Goal: Transaction & Acquisition: Book appointment/travel/reservation

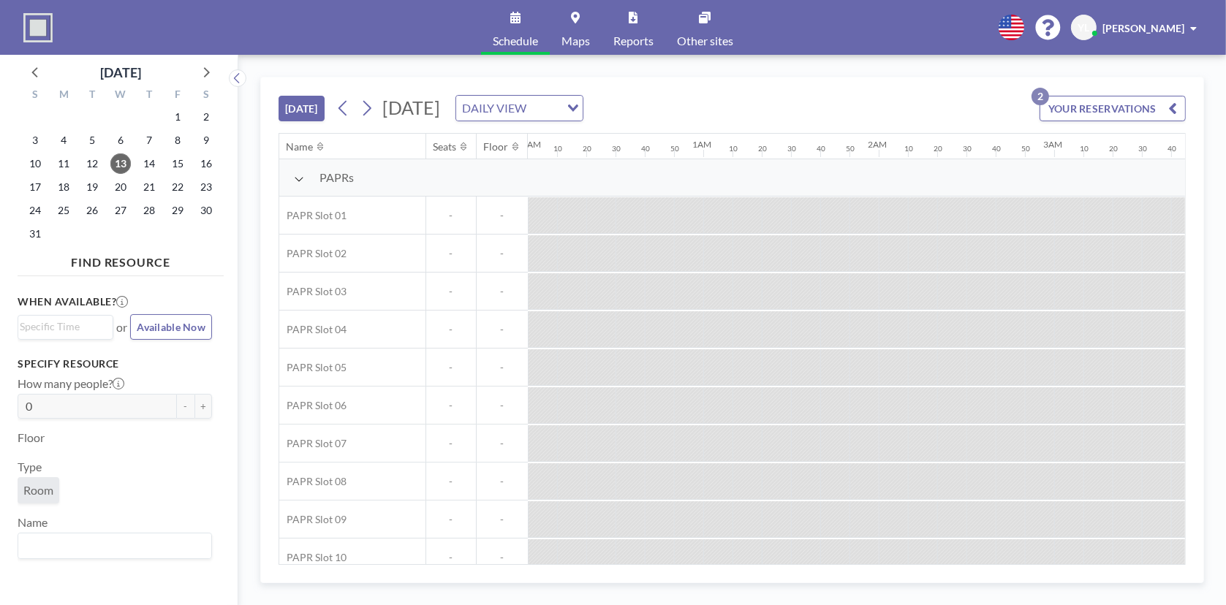
scroll to position [0, 2017]
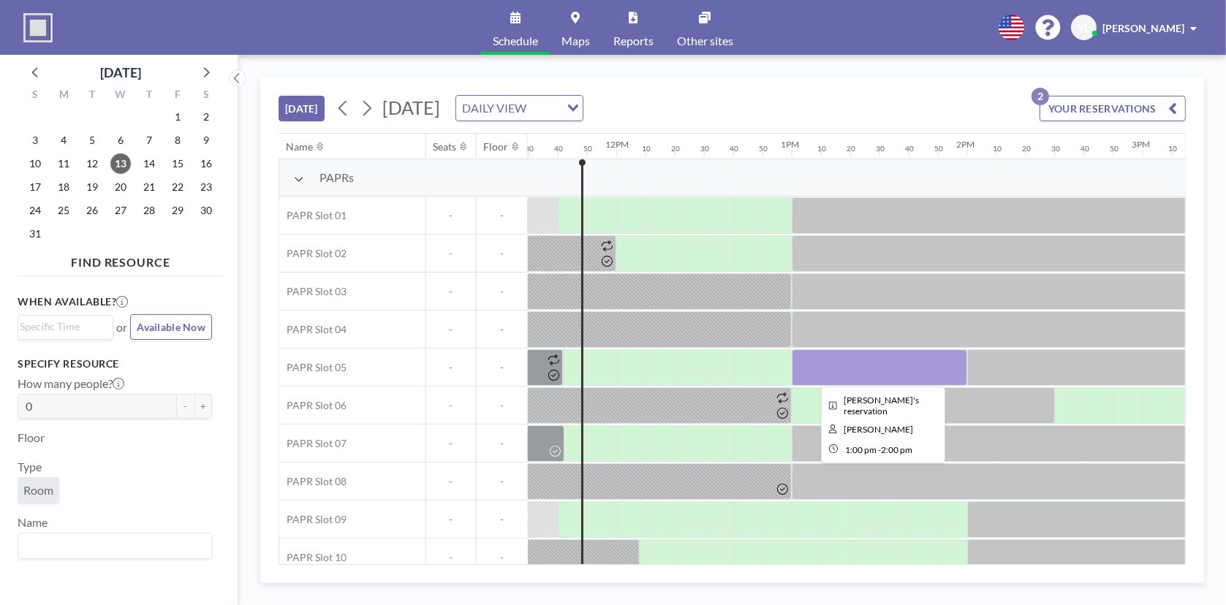
click at [875, 369] on div at bounding box center [879, 368] width 175 height 37
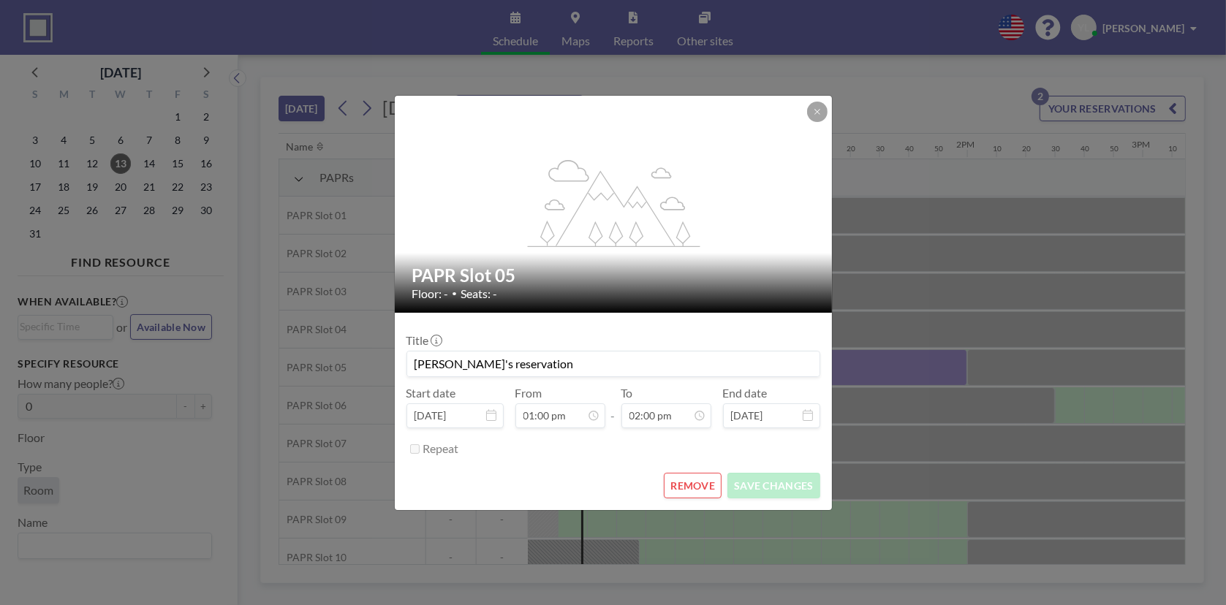
click at [694, 493] on button "REMOVE" at bounding box center [693, 486] width 58 height 26
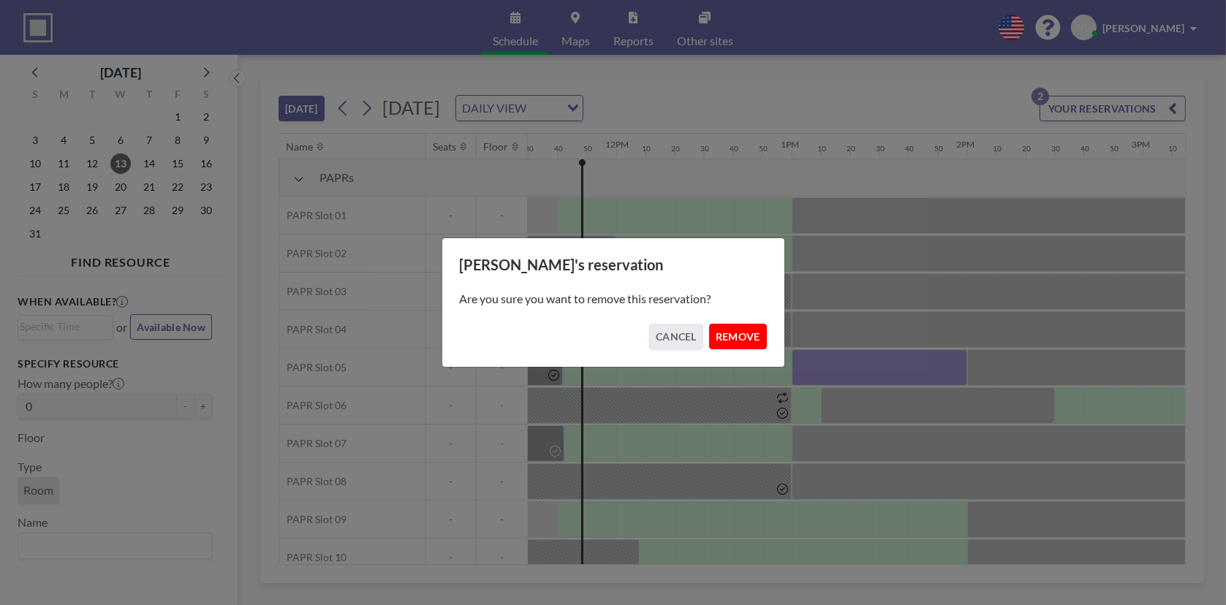
click at [749, 346] on button "REMOVE" at bounding box center [738, 337] width 58 height 26
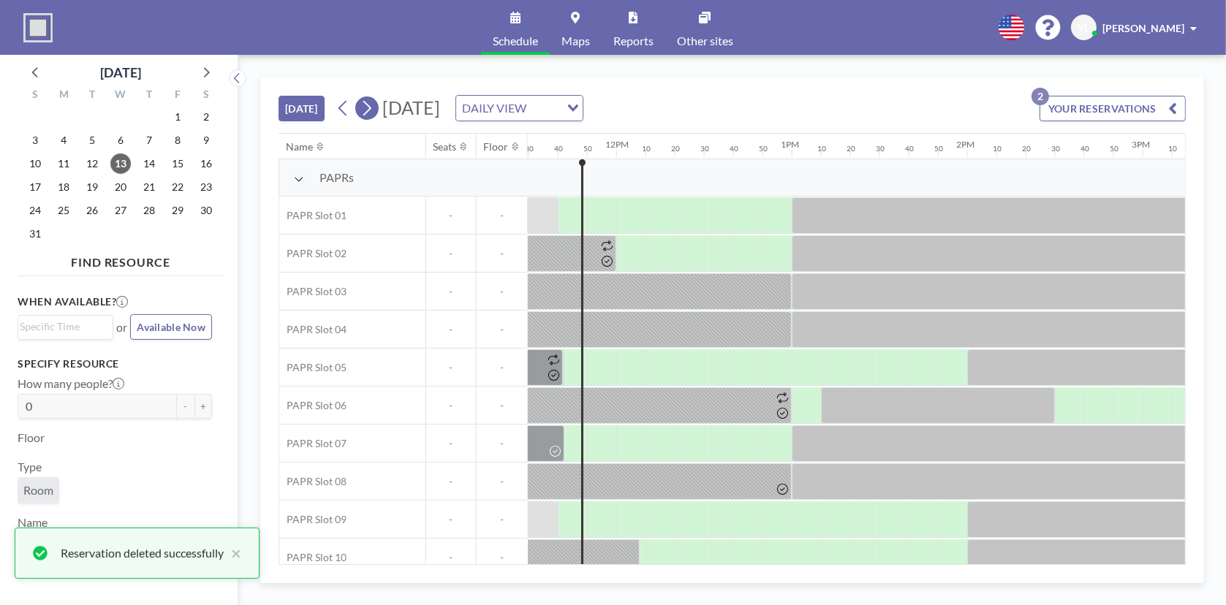
click at [379, 104] on button at bounding box center [366, 108] width 23 height 23
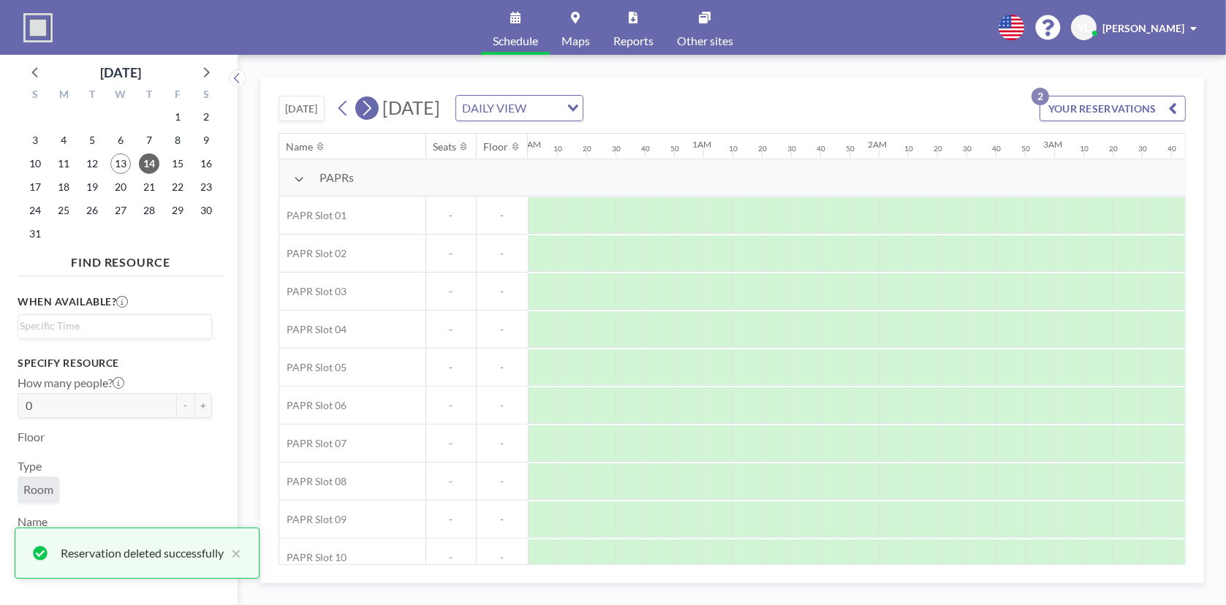
click at [379, 104] on button at bounding box center [366, 108] width 23 height 23
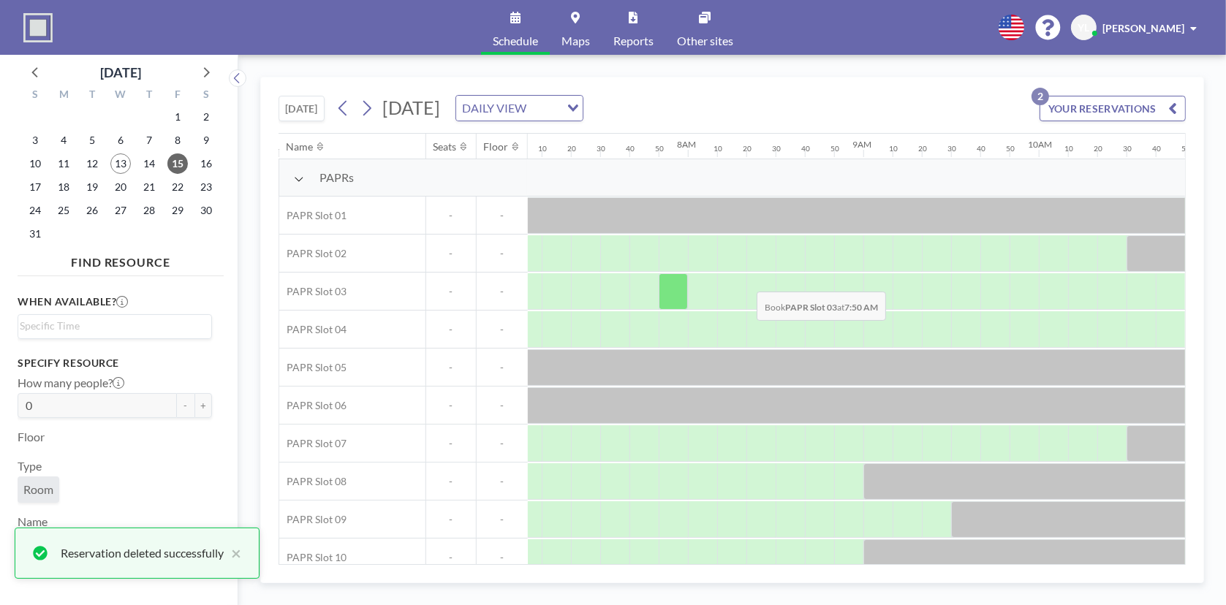
scroll to position [0, 1374]
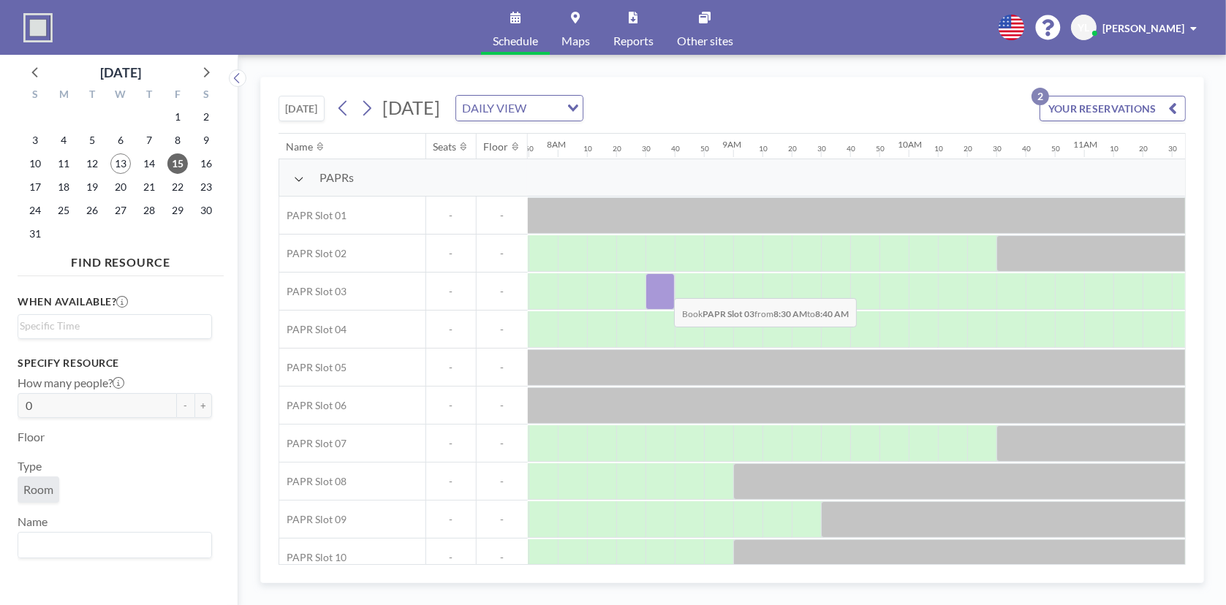
click at [662, 287] on div at bounding box center [660, 291] width 29 height 37
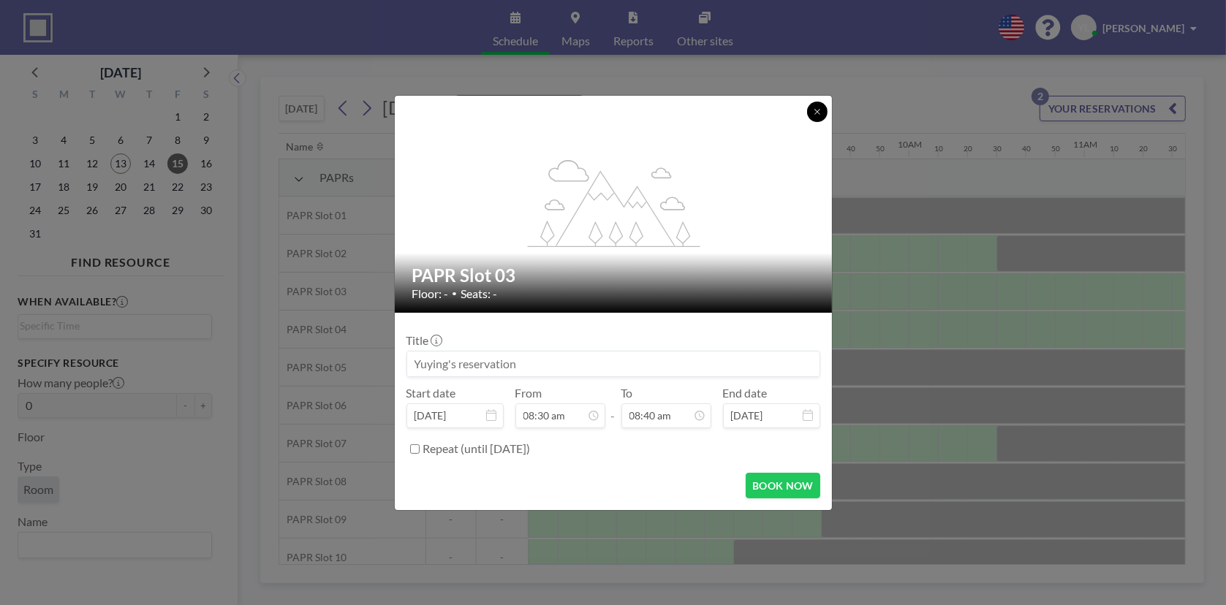
click at [823, 110] on button at bounding box center [817, 112] width 20 height 20
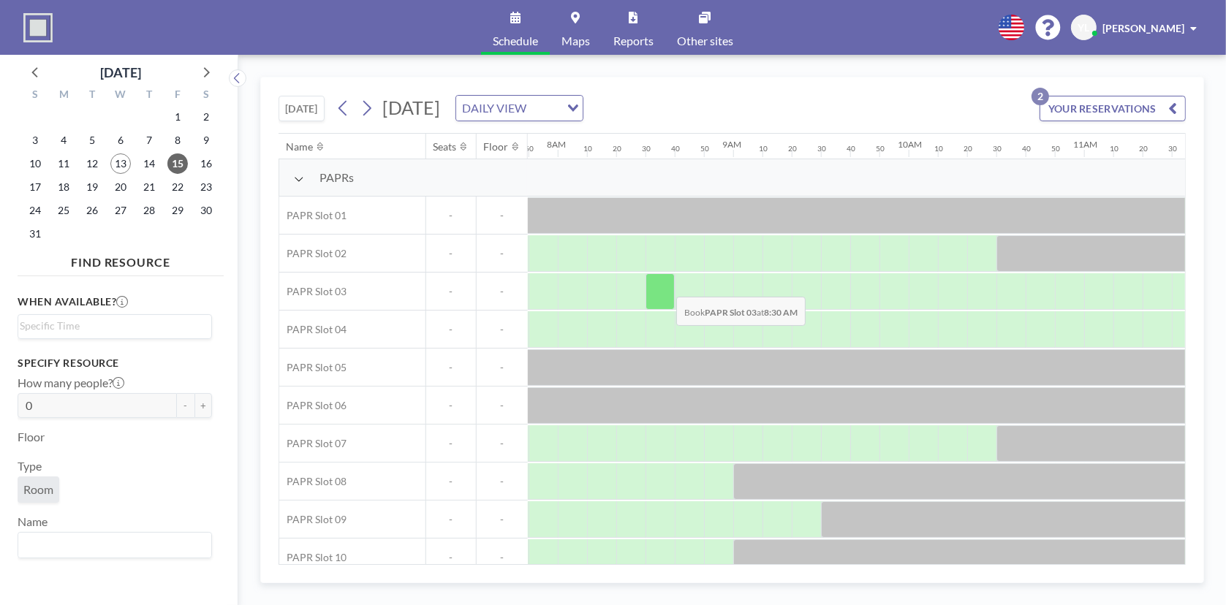
click at [665, 285] on div at bounding box center [660, 291] width 29 height 37
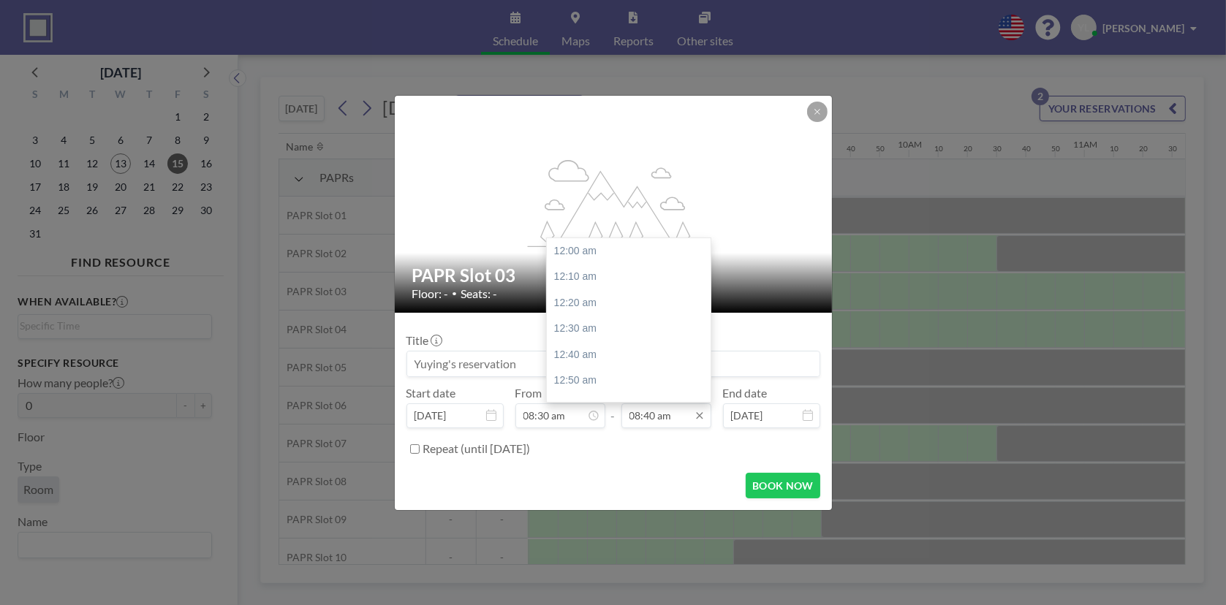
scroll to position [1353, 0]
click at [689, 419] on input "08:40 am" at bounding box center [667, 416] width 90 height 25
click at [615, 271] on div "12:30 pm" at bounding box center [632, 265] width 171 height 26
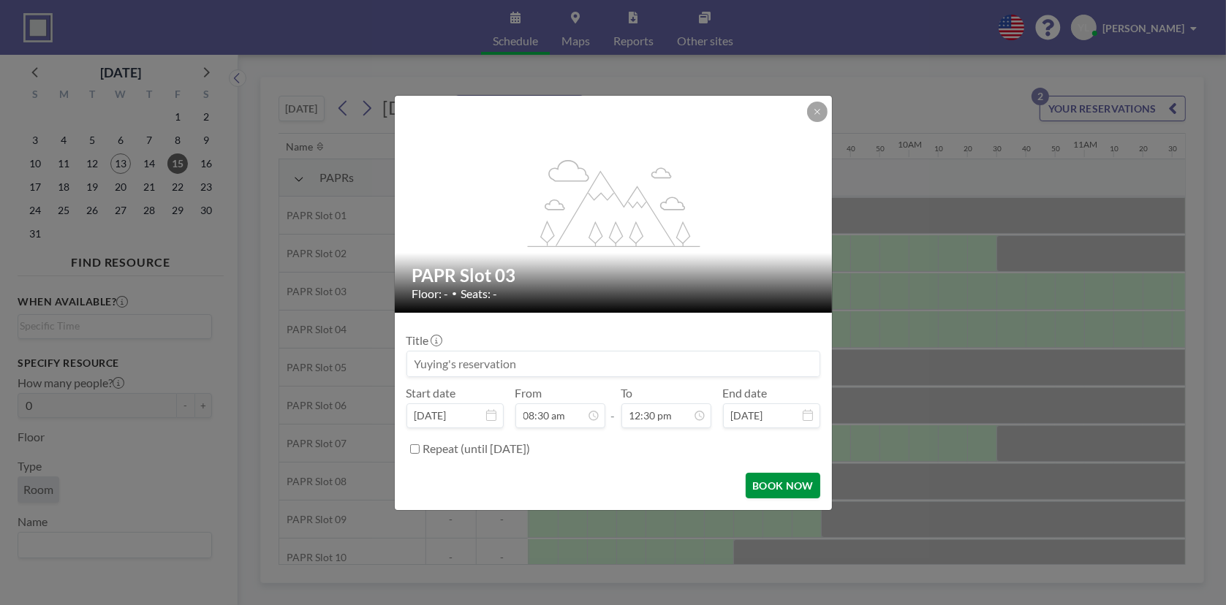
click at [785, 473] on button "BOOK NOW" at bounding box center [783, 486] width 74 height 26
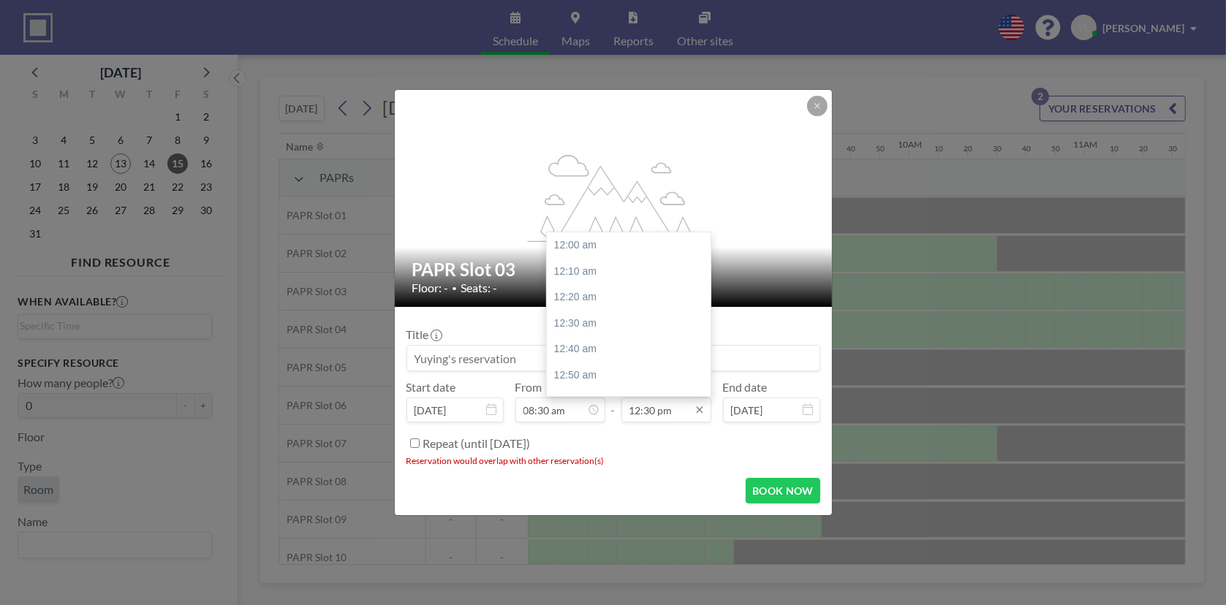
scroll to position [1951, 0]
click at [666, 418] on input "12:30 pm" at bounding box center [667, 410] width 90 height 25
click at [619, 249] on div "12:00 pm" at bounding box center [632, 242] width 171 height 26
type input "12:00 pm"
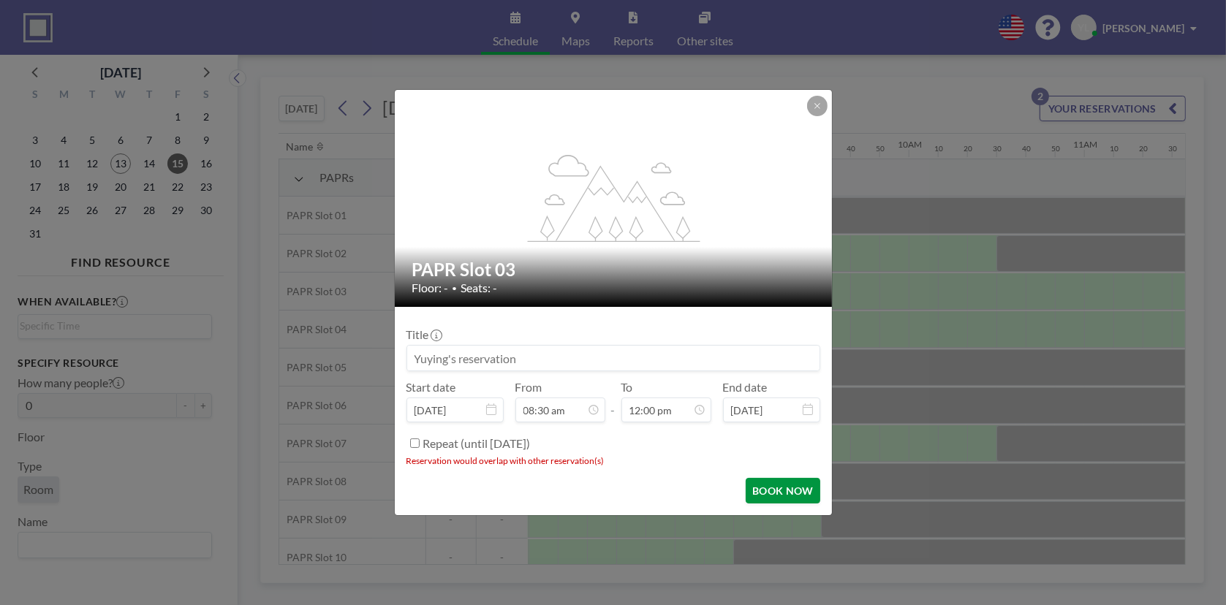
click at [792, 483] on button "BOOK NOW" at bounding box center [783, 491] width 74 height 26
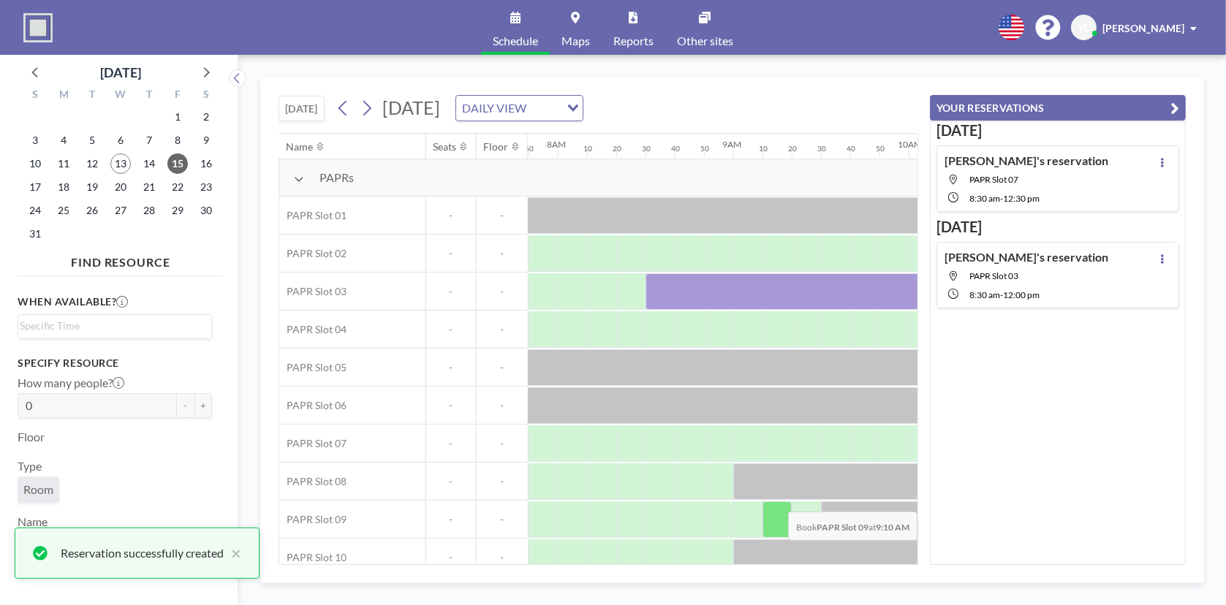
scroll to position [0, 0]
click at [1178, 107] on icon "button" at bounding box center [1175, 108] width 9 height 18
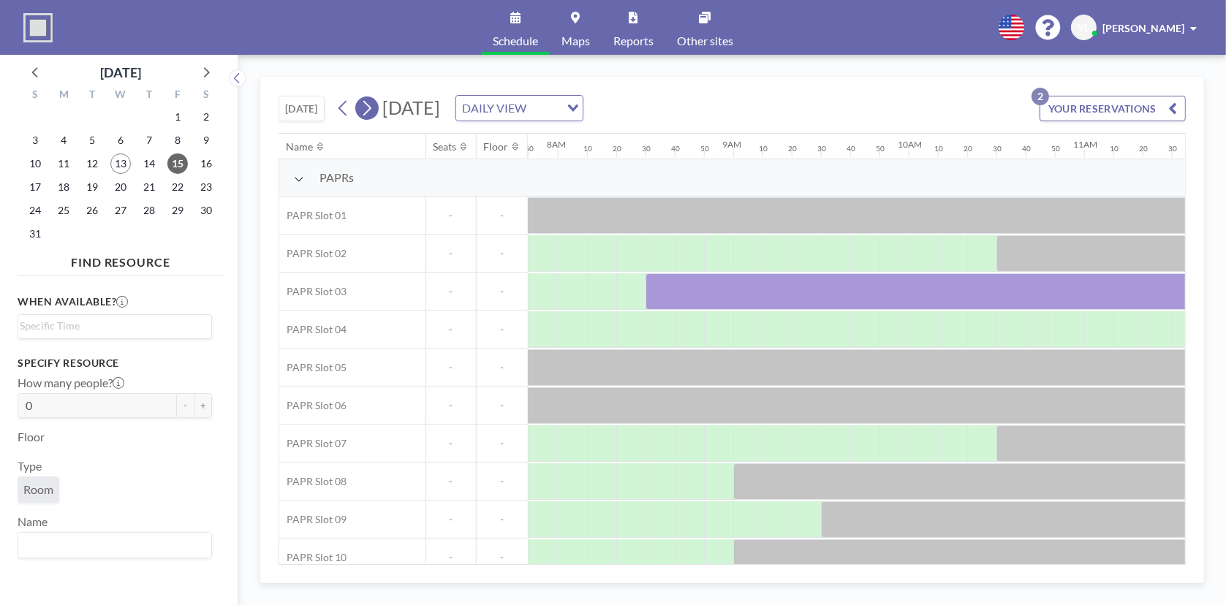
click at [373, 106] on icon at bounding box center [367, 108] width 14 height 22
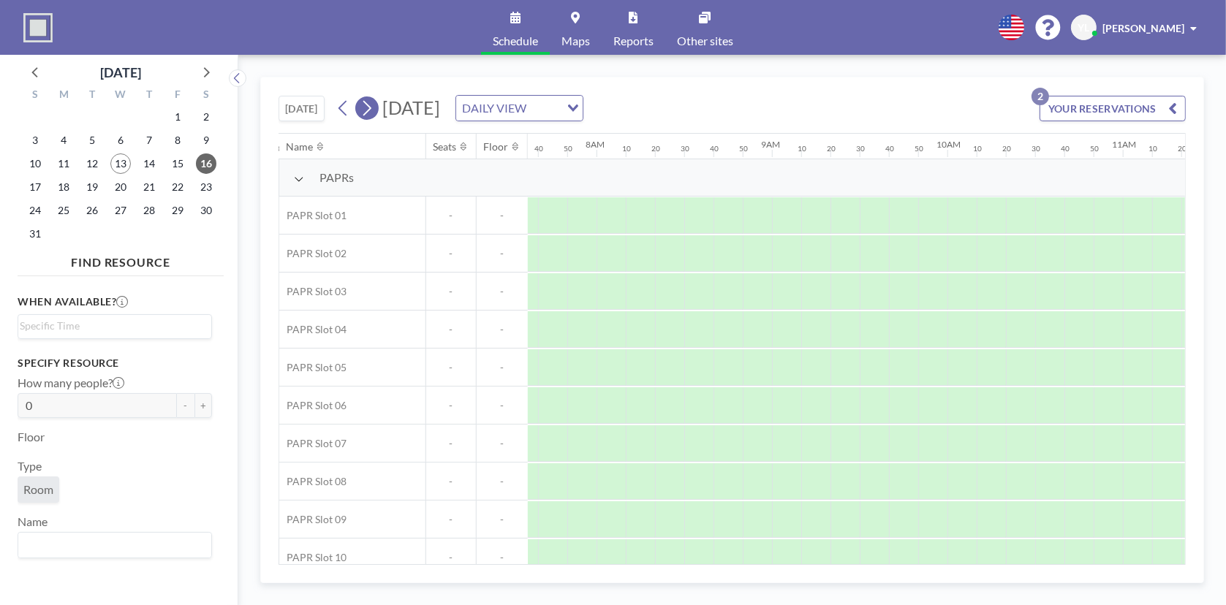
scroll to position [0, 1374]
click at [371, 107] on icon at bounding box center [367, 108] width 14 height 22
click at [374, 107] on icon at bounding box center [367, 108] width 14 height 22
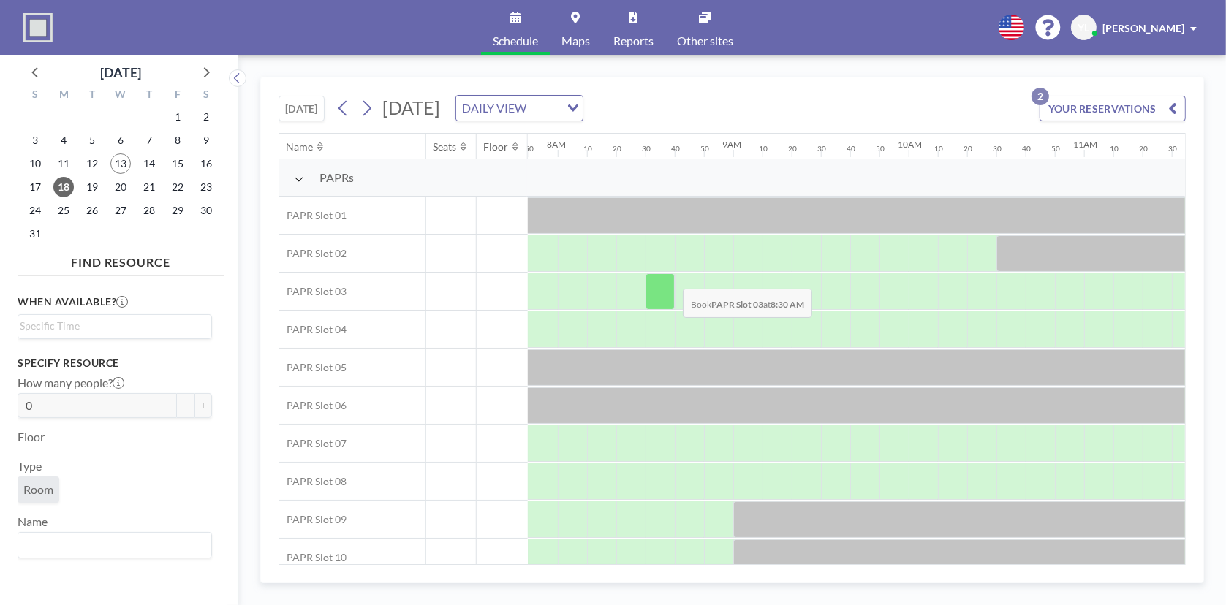
click at [671, 277] on div at bounding box center [660, 291] width 29 height 37
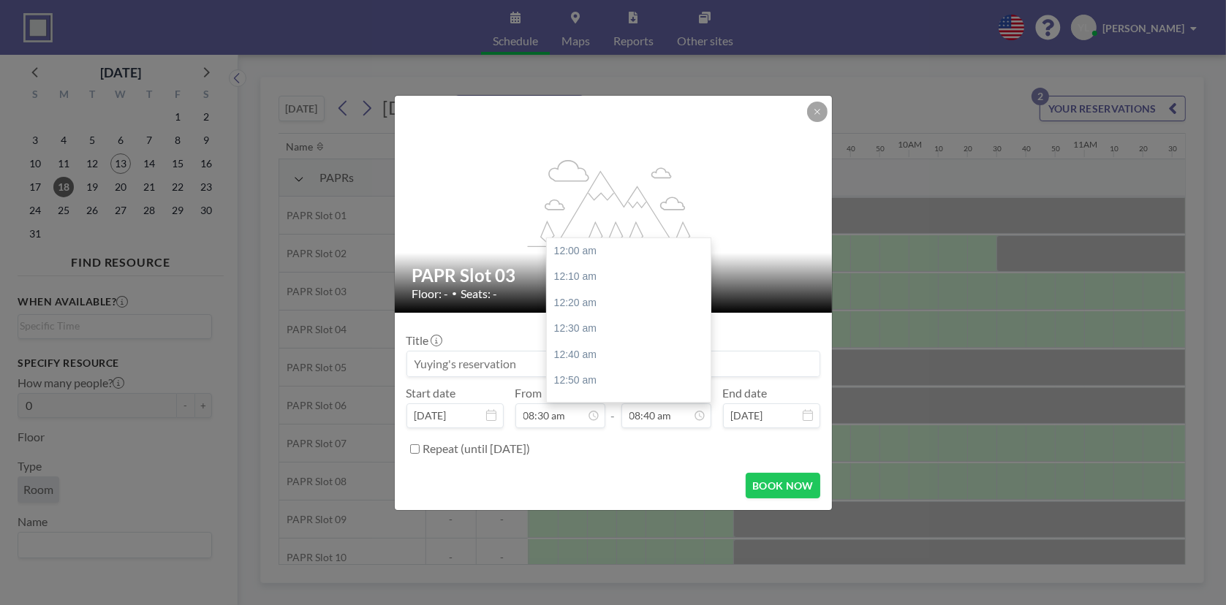
scroll to position [1353, 0]
click at [670, 420] on input "08:40 am" at bounding box center [667, 416] width 90 height 25
click at [627, 336] on div "12:30 pm" at bounding box center [632, 338] width 171 height 26
type input "12:30 pm"
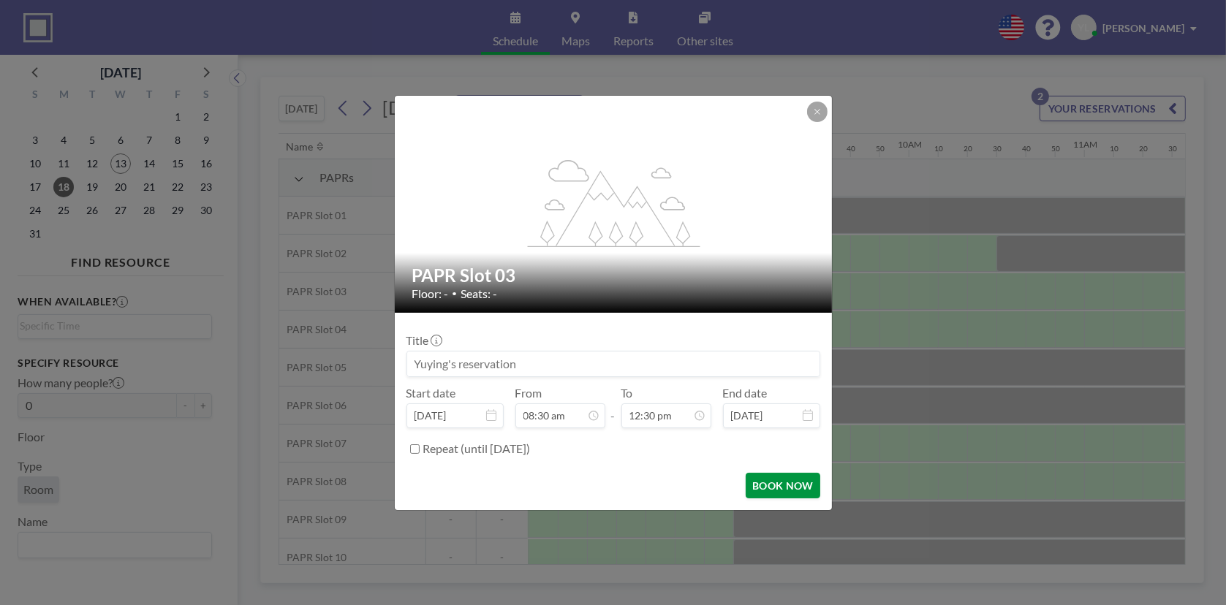
click at [800, 483] on button "BOOK NOW" at bounding box center [783, 486] width 74 height 26
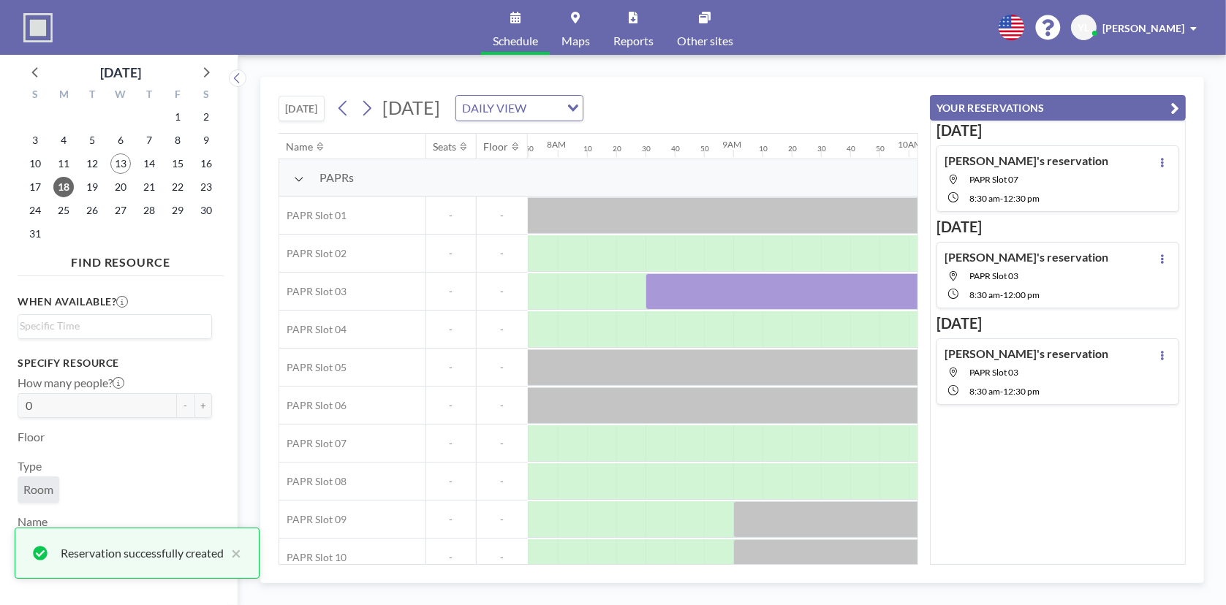
click at [1172, 108] on icon "button" at bounding box center [1175, 108] width 9 height 18
